Goal: Task Accomplishment & Management: Manage account settings

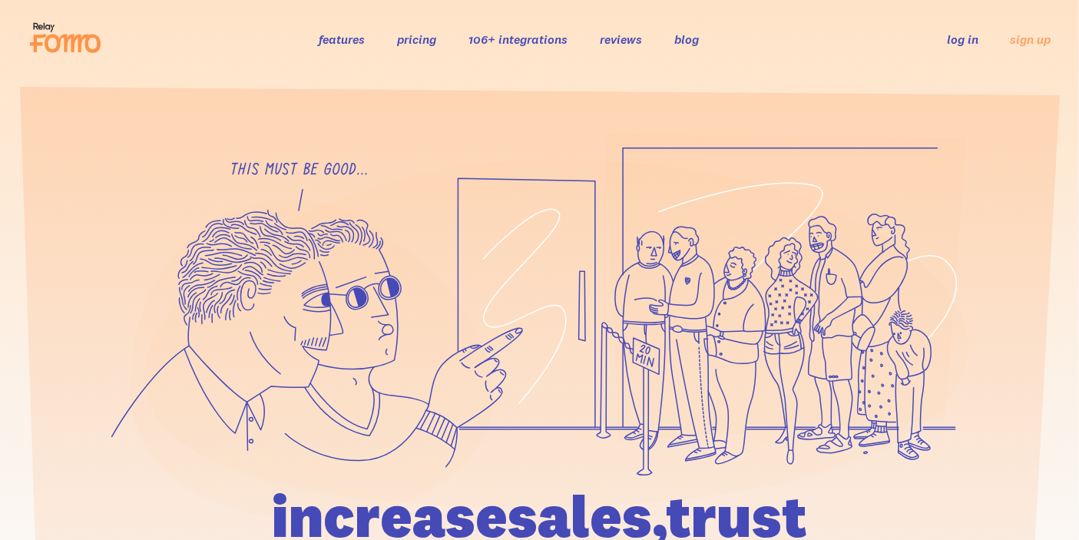
click at [968, 43] on link "log in" at bounding box center [962, 38] width 31 height 15
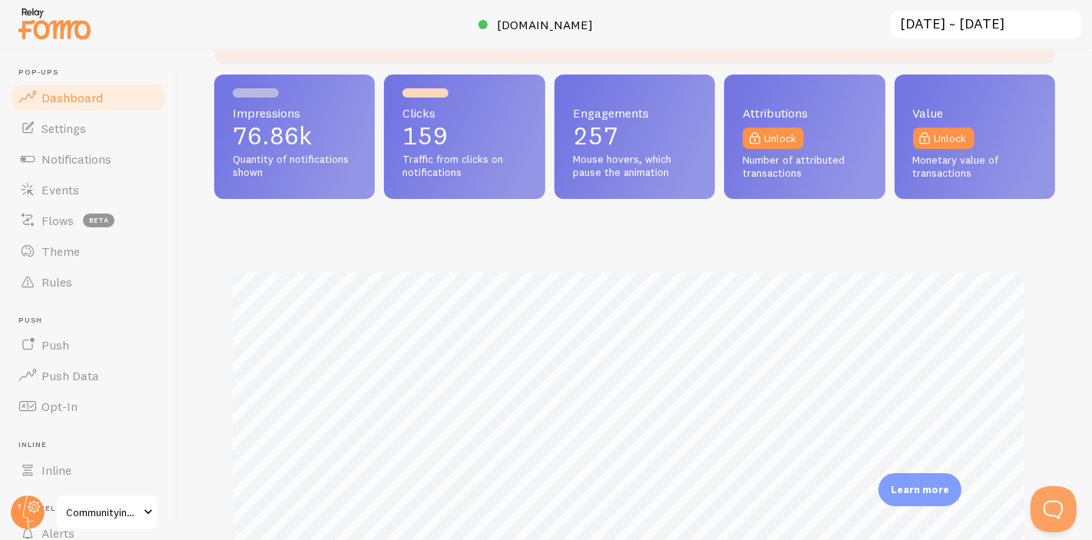
scroll to position [426, 0]
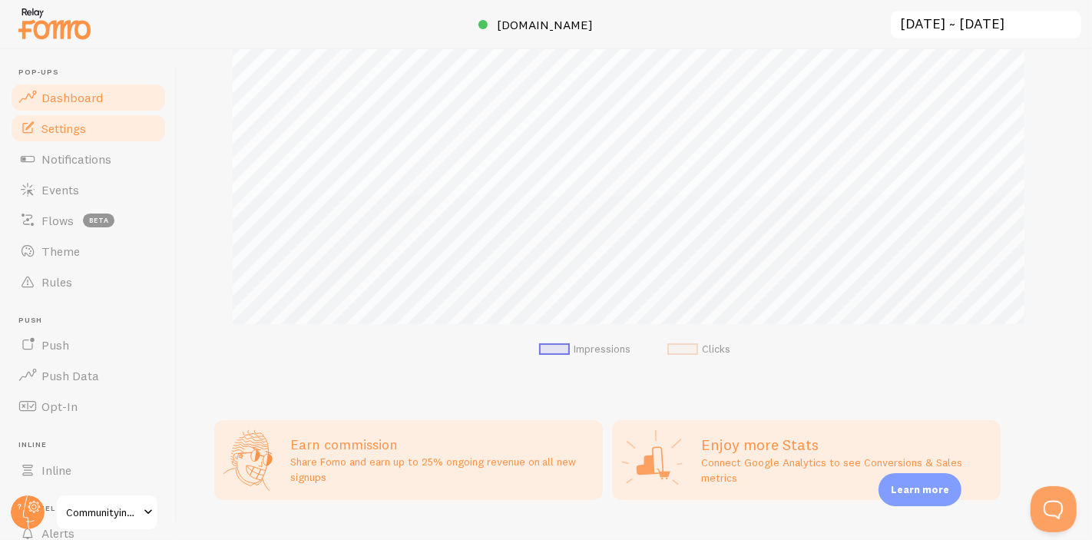
click at [85, 136] on link "Settings" at bounding box center [88, 128] width 158 height 31
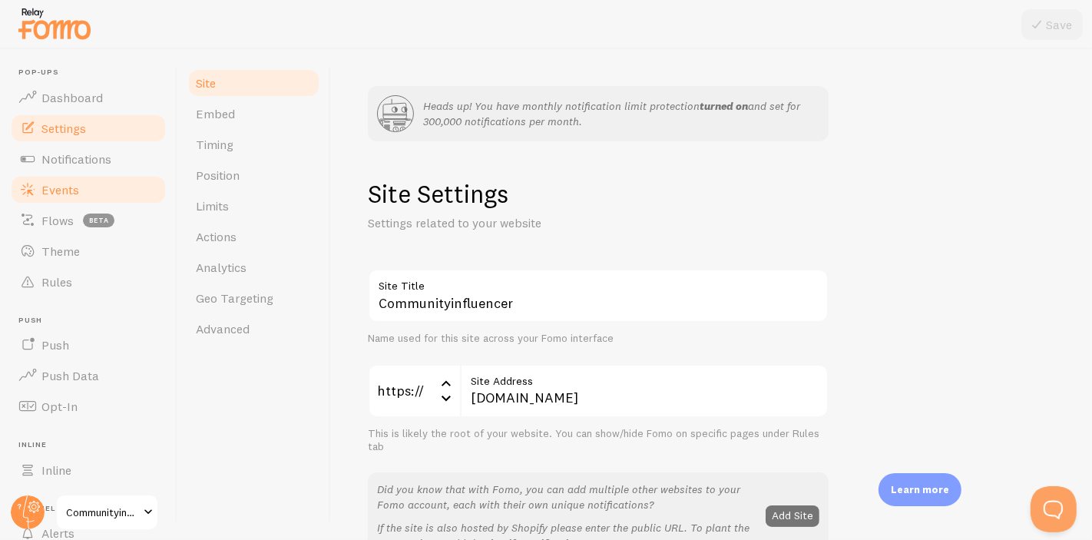
click at [101, 189] on link "Events" at bounding box center [88, 189] width 158 height 31
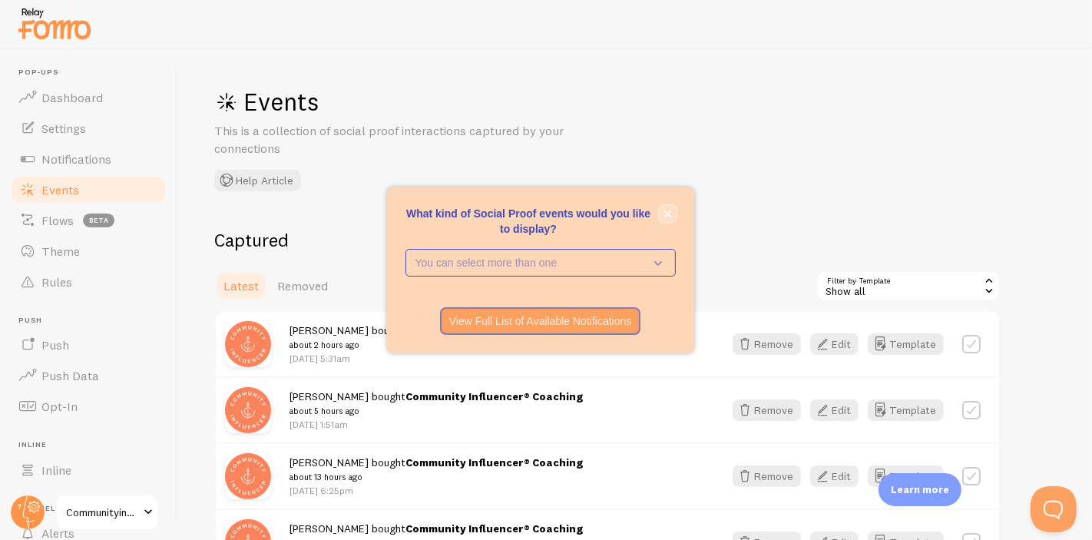
click at [666, 206] on button "close," at bounding box center [668, 214] width 16 height 16
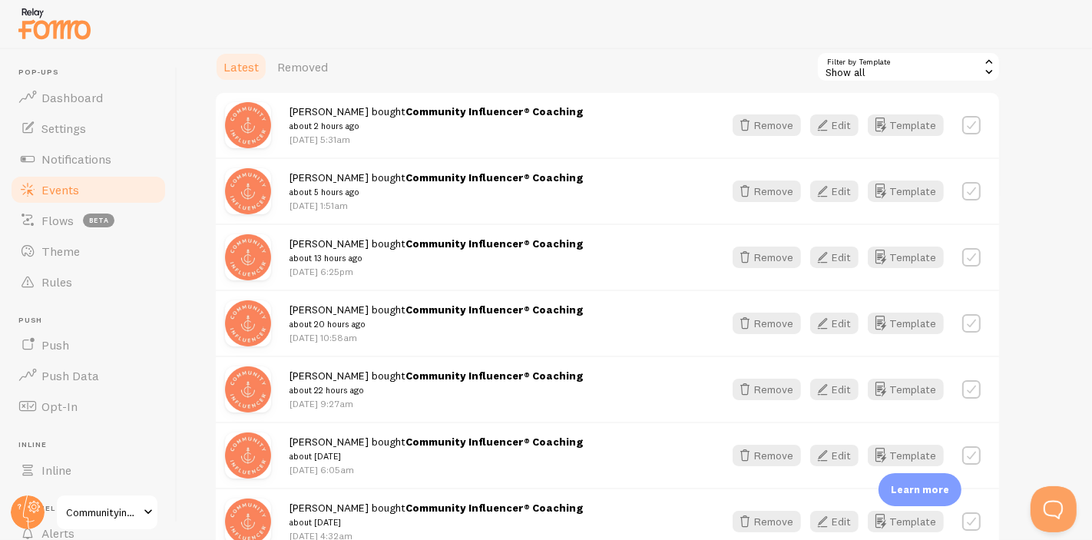
scroll to position [217, 0]
